Goal: Information Seeking & Learning: Learn about a topic

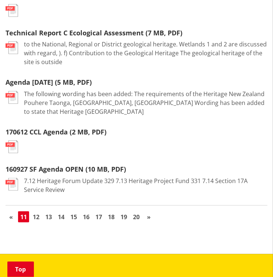
scroll to position [971, 0]
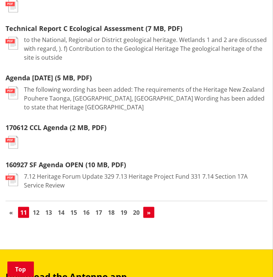
click at [151, 209] on span "»" at bounding box center [149, 213] width 4 height 8
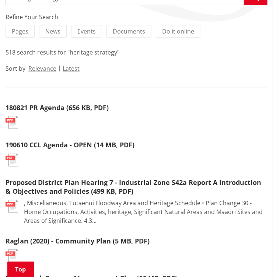
scroll to position [104, 0]
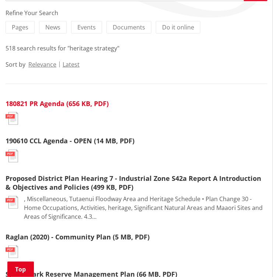
click at [41, 102] on link "180821 PR Agenda (656 KB, PDF)" at bounding box center [57, 103] width 103 height 9
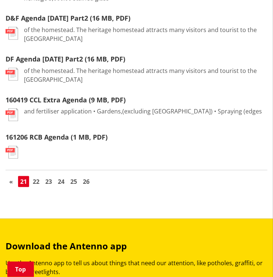
scroll to position [907, 0]
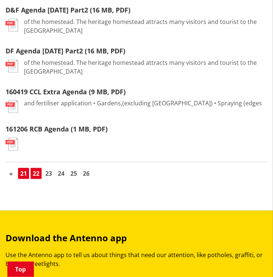
click at [34, 173] on link "22" at bounding box center [36, 173] width 11 height 11
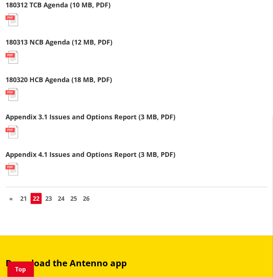
scroll to position [806, 0]
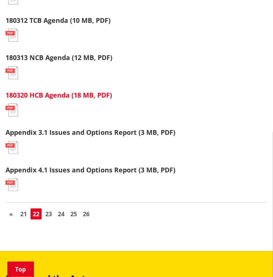
click at [36, 100] on link "180320 HCB Agenda (18 MB, PDF)" at bounding box center [59, 95] width 107 height 9
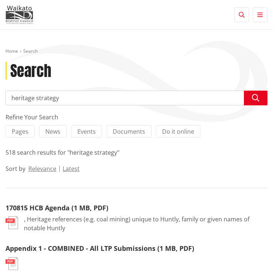
scroll to position [806, 0]
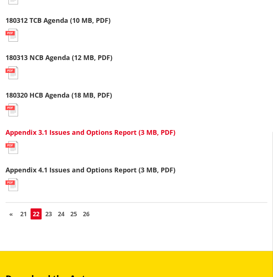
click at [61, 137] on link "Appendix 3.1 Issues and Options Report (3 MB, PDF)" at bounding box center [91, 132] width 170 height 9
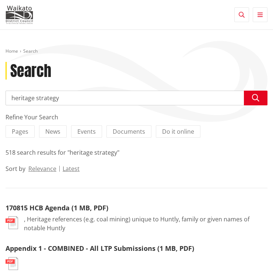
scroll to position [806, 0]
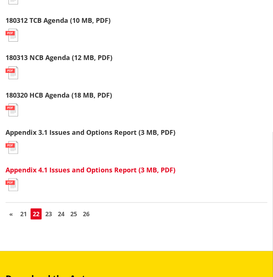
click at [62, 174] on link "Appendix 4.1 Issues and Options Report (3 MB, PDF)" at bounding box center [91, 170] width 170 height 9
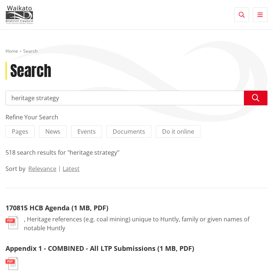
scroll to position [806, 0]
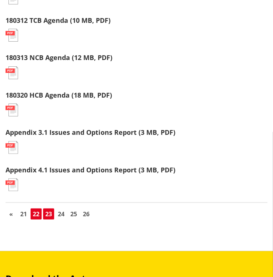
click at [49, 220] on link "23" at bounding box center [48, 214] width 11 height 11
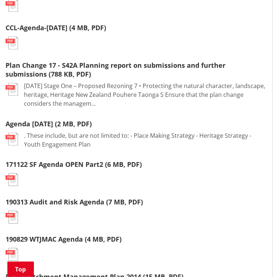
scroll to position [553, 0]
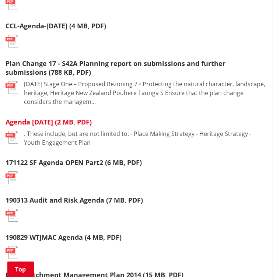
click at [42, 118] on link "Agenda July 2017 (2 MB, PDF)" at bounding box center [49, 122] width 86 height 9
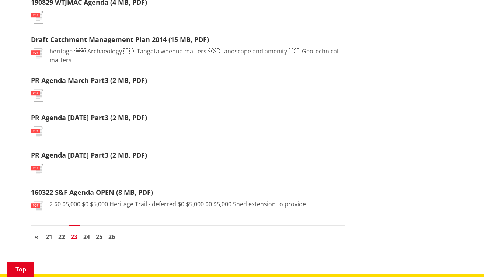
scroll to position [798, 0]
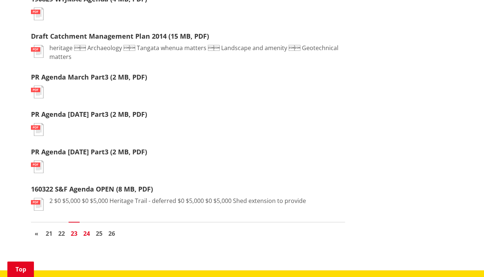
click at [87, 228] on link "24" at bounding box center [86, 233] width 11 height 11
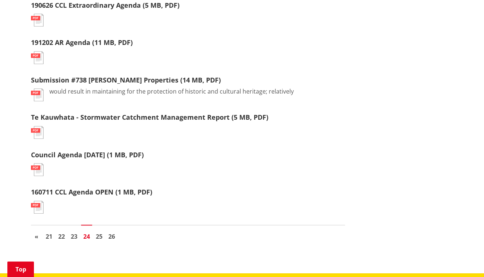
scroll to position [796, 0]
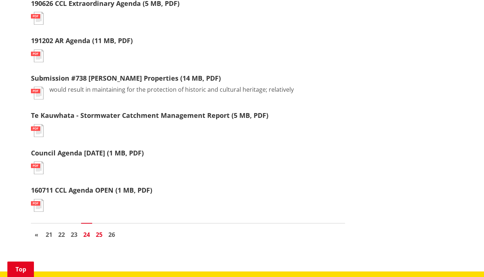
click at [96, 229] on link "25" at bounding box center [99, 234] width 11 height 11
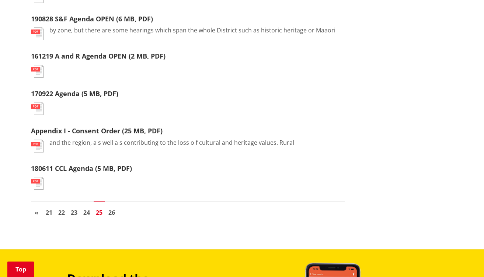
scroll to position [809, 0]
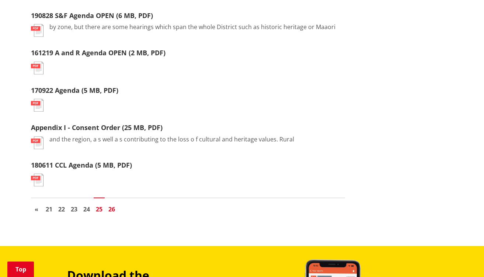
click at [113, 206] on link "26" at bounding box center [111, 209] width 11 height 11
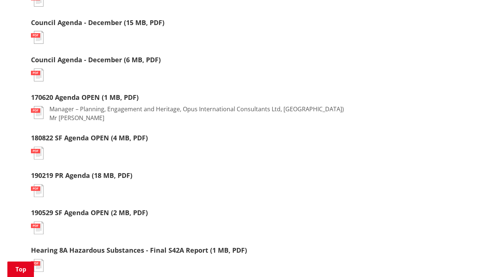
scroll to position [419, 0]
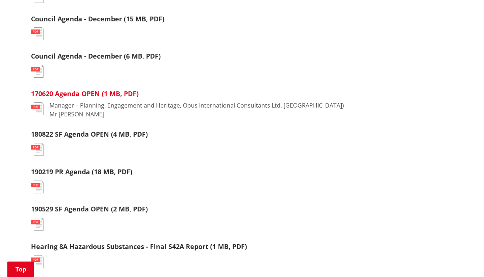
click at [71, 93] on link "170620 Agenda OPEN (1 MB, PDF)" at bounding box center [85, 93] width 108 height 9
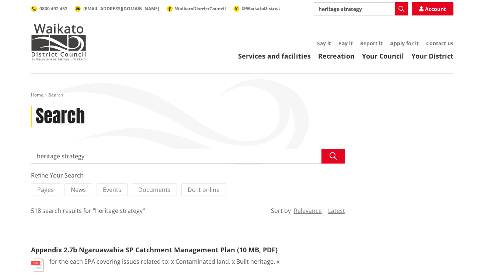
click at [89, 158] on input "heritage strategy" at bounding box center [188, 156] width 314 height 15
type input "heritage strategy consultation"
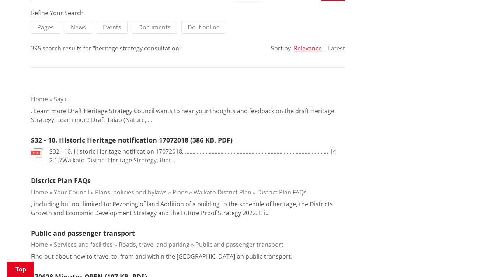
scroll to position [161, 0]
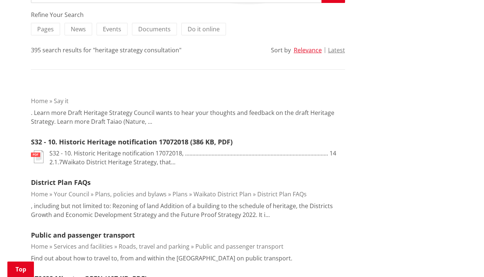
click at [62, 99] on link "Say it" at bounding box center [61, 101] width 15 height 8
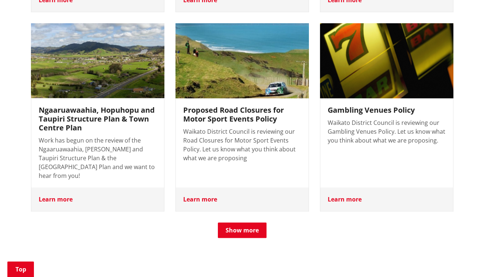
scroll to position [493, 0]
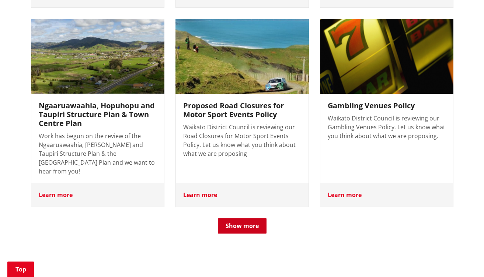
click at [241, 218] on button "Show more" at bounding box center [242, 225] width 49 height 15
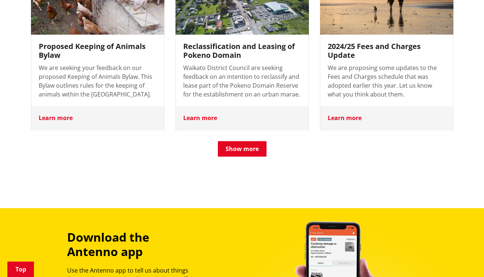
scroll to position [753, 0]
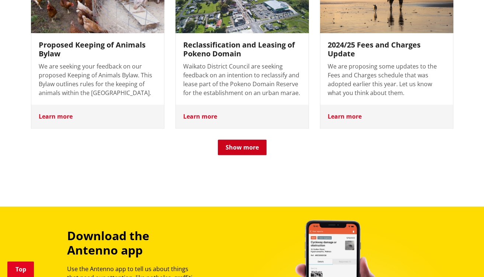
click at [251, 140] on button "Show more" at bounding box center [242, 147] width 49 height 15
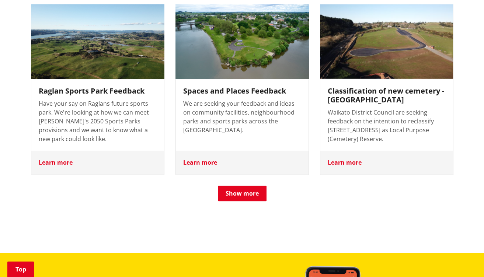
scroll to position [892, 0]
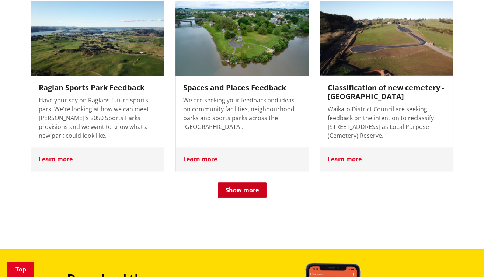
click at [238, 183] on button "Show more" at bounding box center [242, 190] width 49 height 15
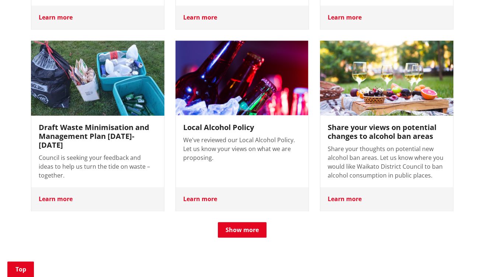
scroll to position [1044, 0]
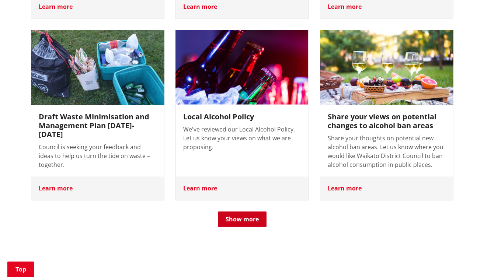
click at [244, 212] on button "Show more" at bounding box center [242, 219] width 49 height 15
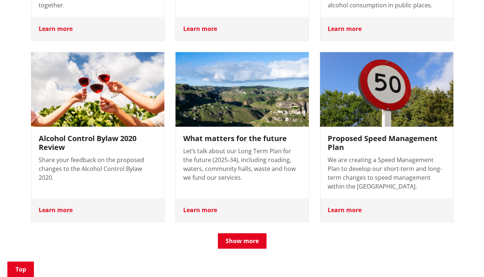
scroll to position [1207, 0]
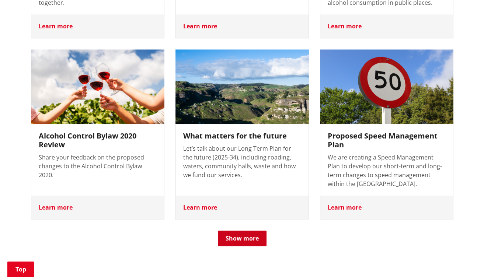
click at [248, 231] on button "Show more" at bounding box center [242, 238] width 49 height 15
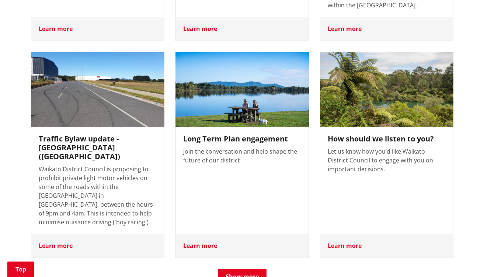
scroll to position [1388, 0]
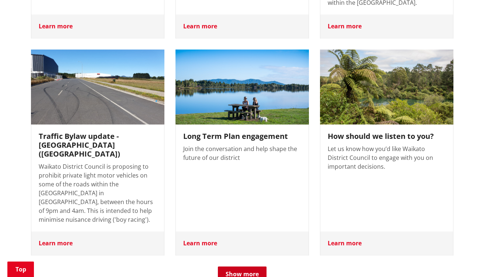
click at [242, 267] on button "Show more" at bounding box center [242, 274] width 49 height 15
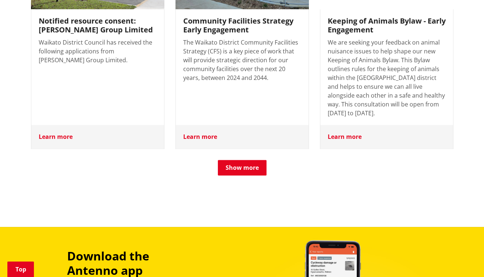
scroll to position [1724, 0]
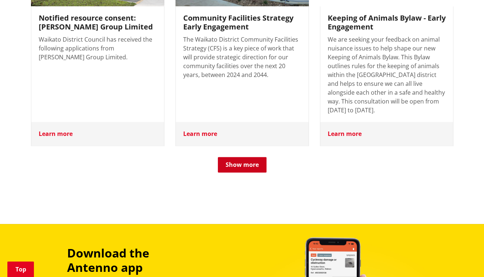
click at [246, 157] on button "Show more" at bounding box center [242, 164] width 49 height 15
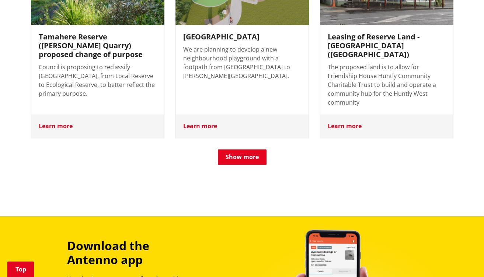
scroll to position [1937, 0]
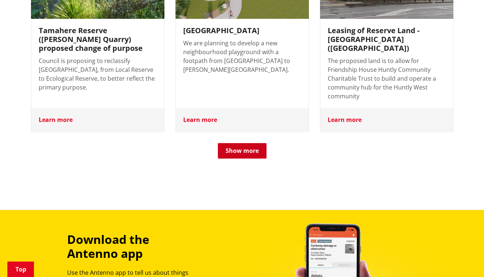
click at [245, 143] on button "Show more" at bounding box center [242, 150] width 49 height 15
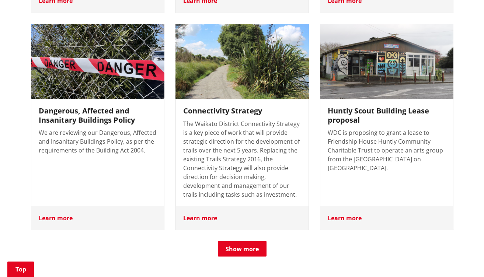
scroll to position [2049, 0]
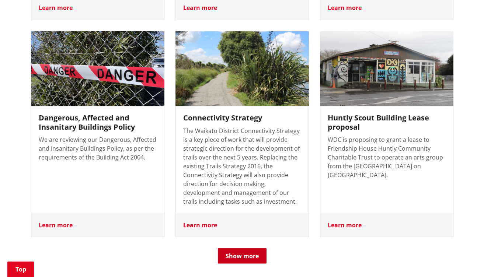
click at [246, 248] on button "Show more" at bounding box center [242, 255] width 49 height 15
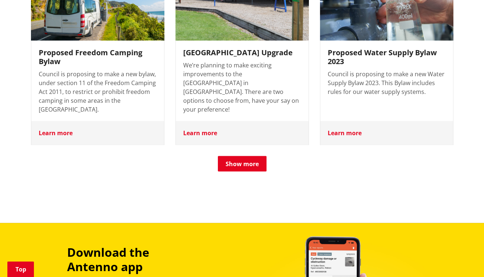
scroll to position [2324, 0]
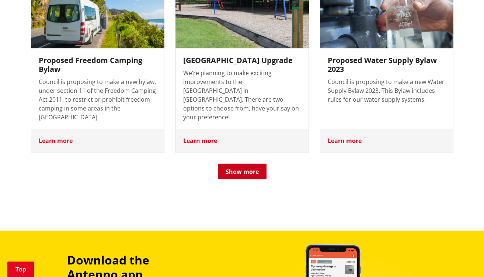
click at [248, 164] on button "Show more" at bounding box center [242, 171] width 49 height 15
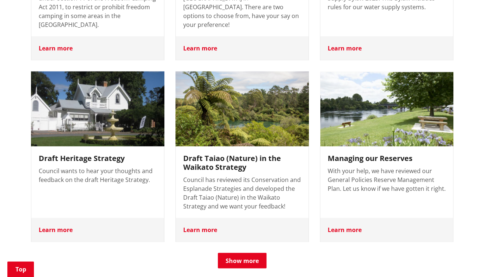
scroll to position [2428, 0]
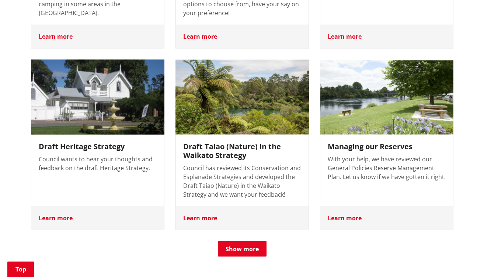
click at [64, 142] on h3 "Draft Heritage Strategy" at bounding box center [98, 146] width 118 height 9
